Goal: Check status: Check status

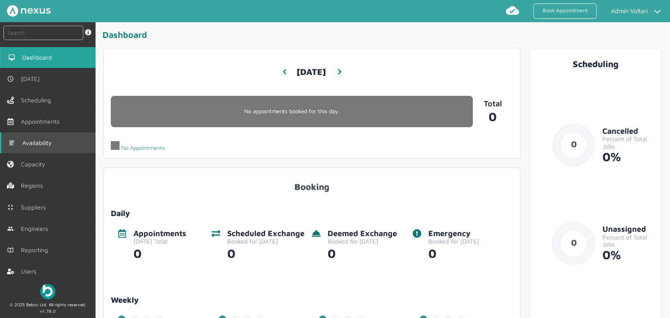
click at [38, 145] on span "Availability" at bounding box center [38, 143] width 33 height 7
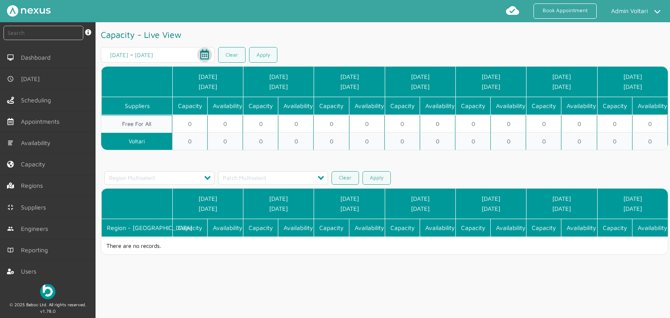
click at [203, 53] on span "Open calendar" at bounding box center [204, 54] width 21 height 21
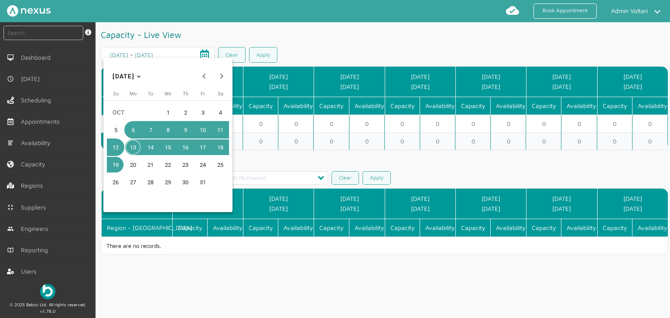
click at [189, 128] on span "9" at bounding box center [186, 130] width 16 height 16
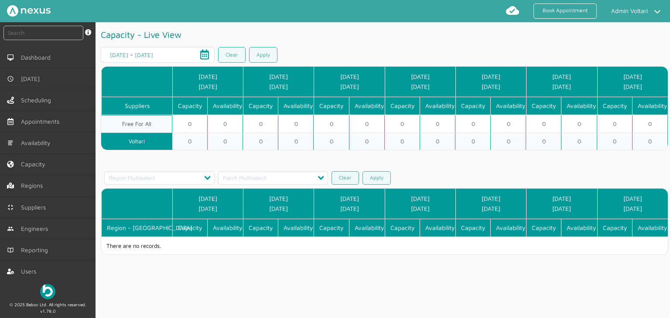
type input "[DATE]"
click at [266, 51] on link "Apply" at bounding box center [263, 55] width 28 height 16
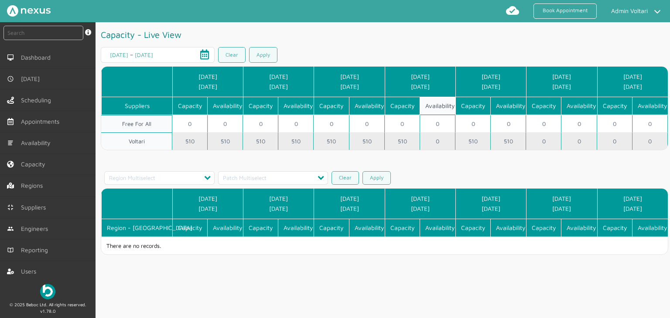
click at [429, 143] on td "0" at bounding box center [437, 141] width 35 height 17
